Goal: Check status: Check status

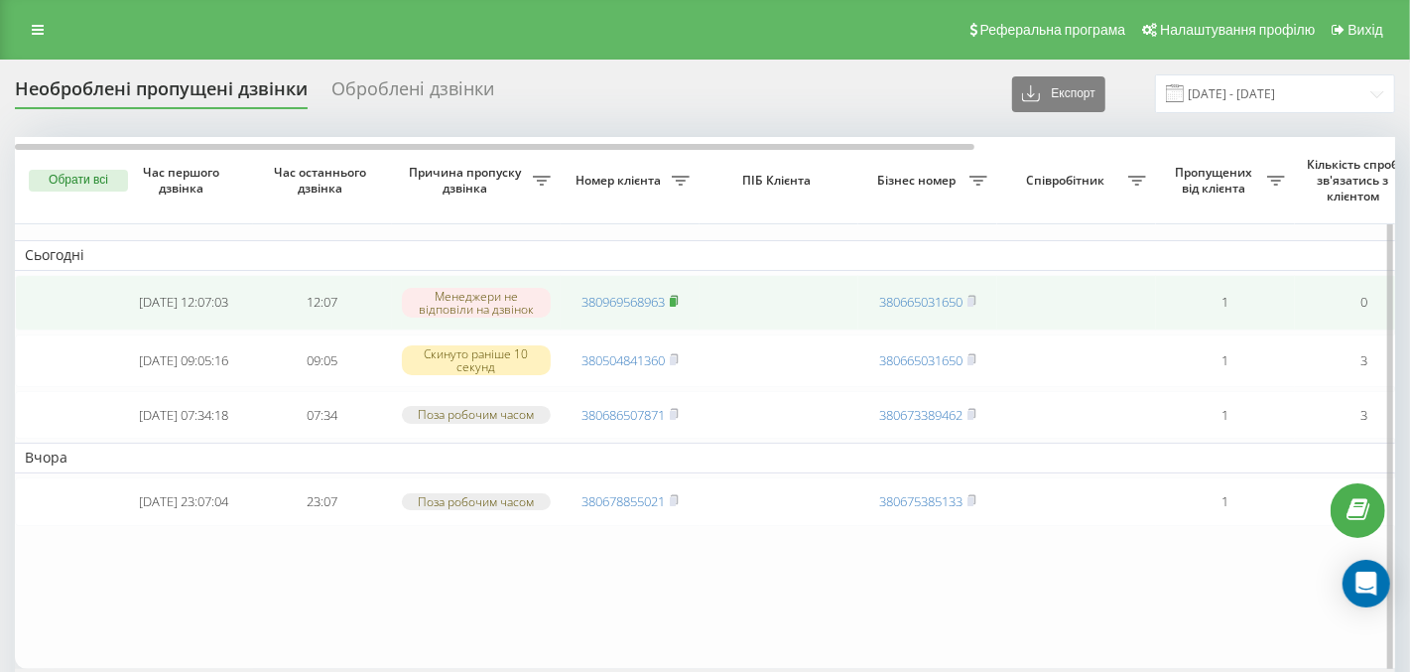
click at [673, 299] on rect at bounding box center [673, 302] width 6 height 9
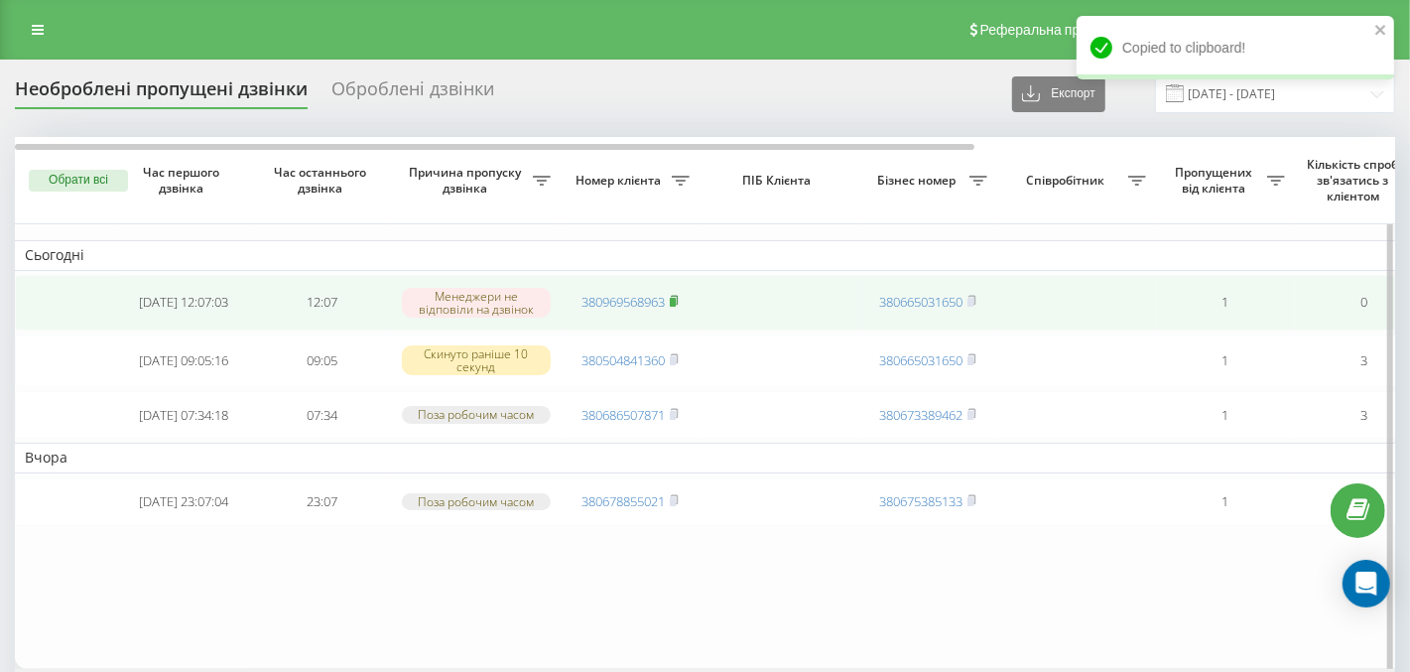
click at [673, 298] on rect at bounding box center [673, 302] width 6 height 9
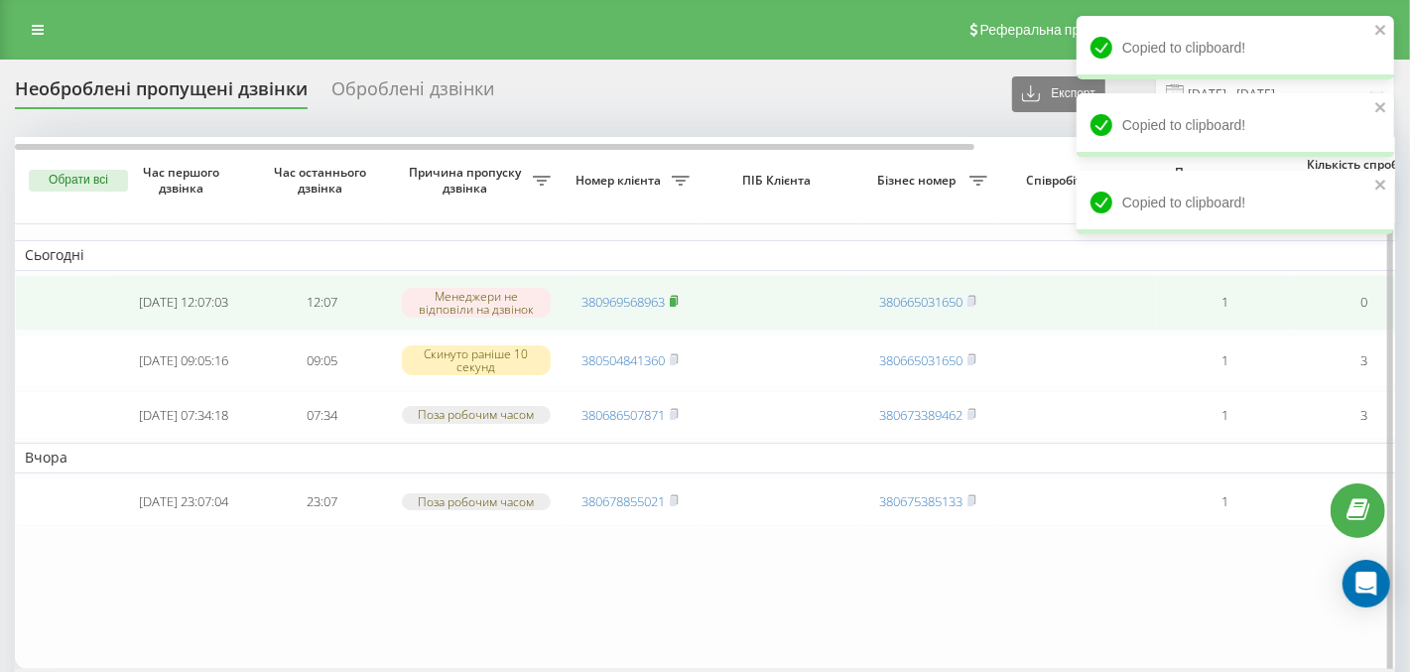
click at [674, 298] on rect at bounding box center [673, 302] width 6 height 9
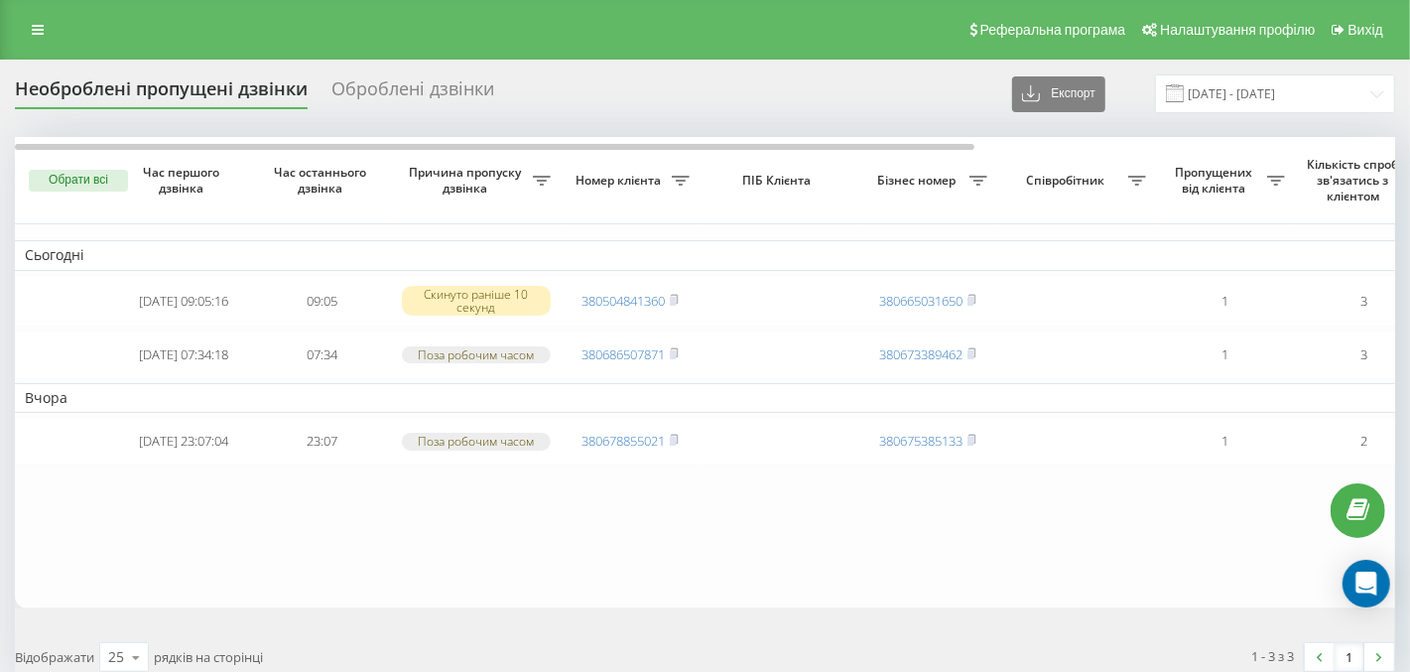
click at [438, 95] on div "Оброблені дзвінки" at bounding box center [413, 93] width 163 height 31
click at [1333, 93] on input "[DATE] - [DATE]" at bounding box center [1275, 93] width 240 height 39
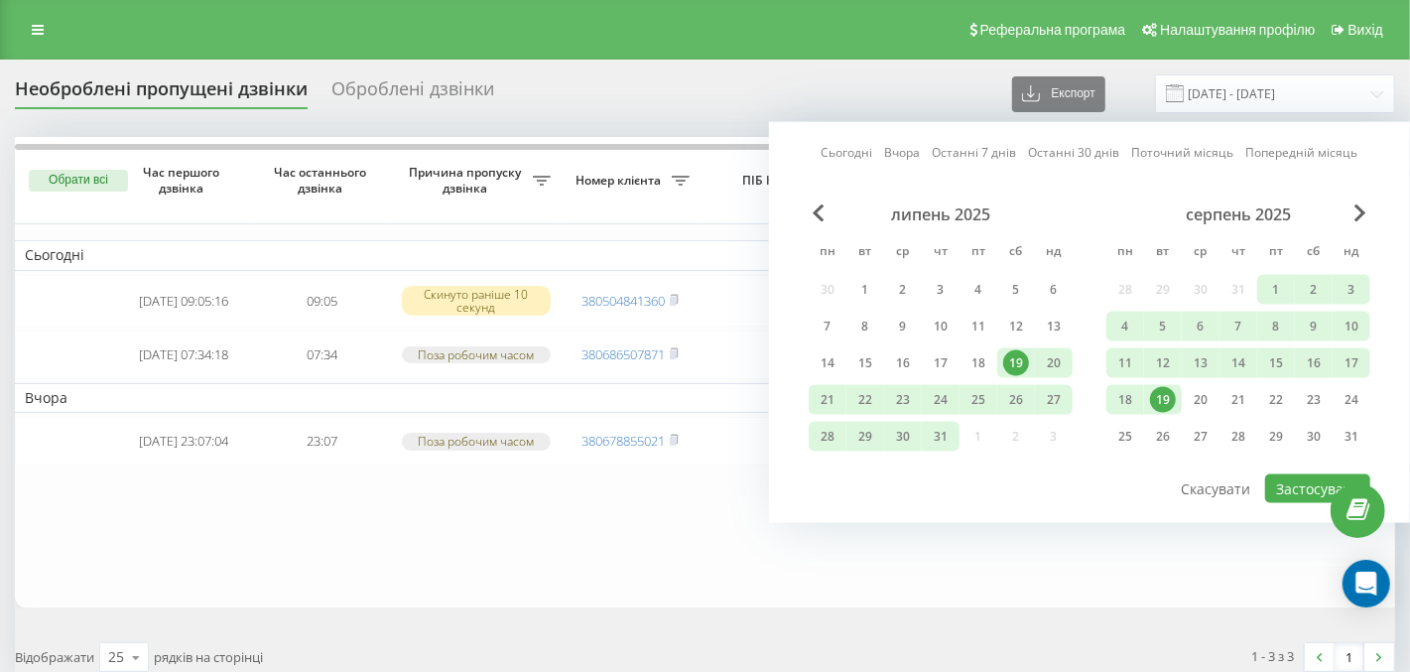
click at [1158, 403] on div "19" at bounding box center [1163, 400] width 26 height 26
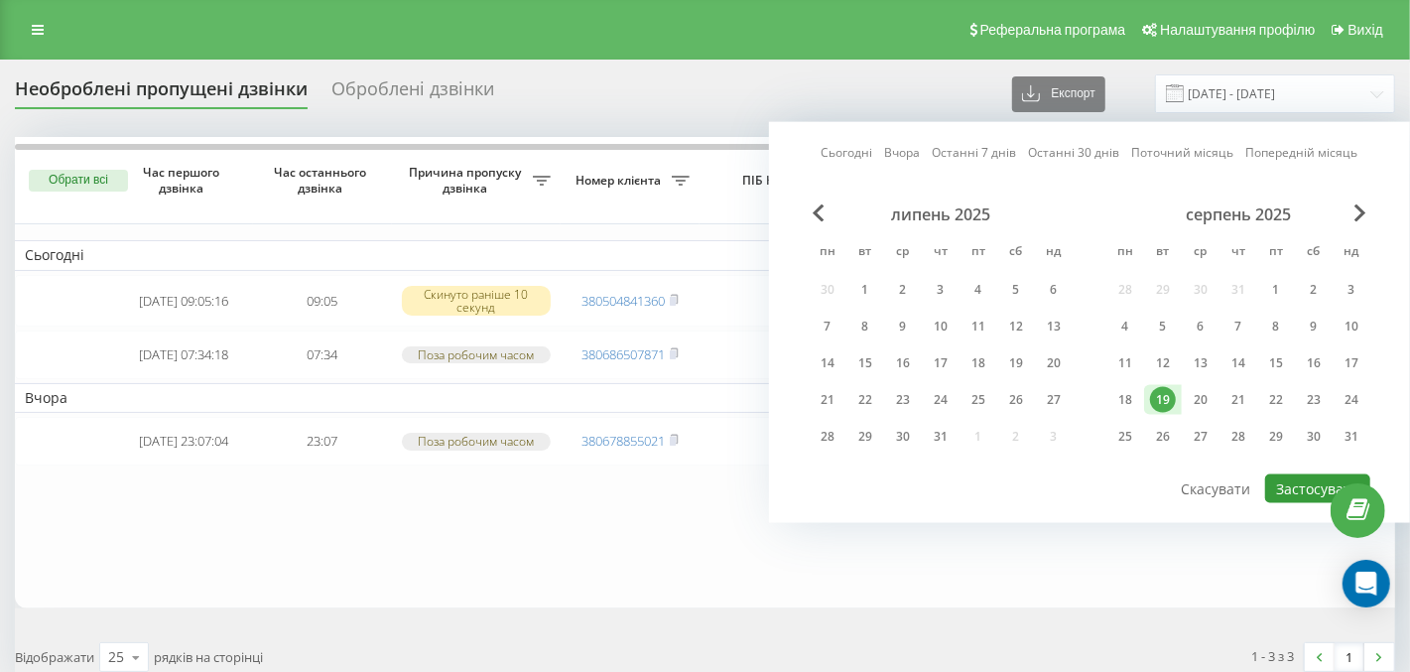
click at [1284, 497] on button "Застосувати" at bounding box center [1318, 488] width 105 height 29
type input "[DATE] - [DATE]"
click at [0, 0] on div at bounding box center [0, 0] width 0 height 0
